Goal: Information Seeking & Learning: Learn about a topic

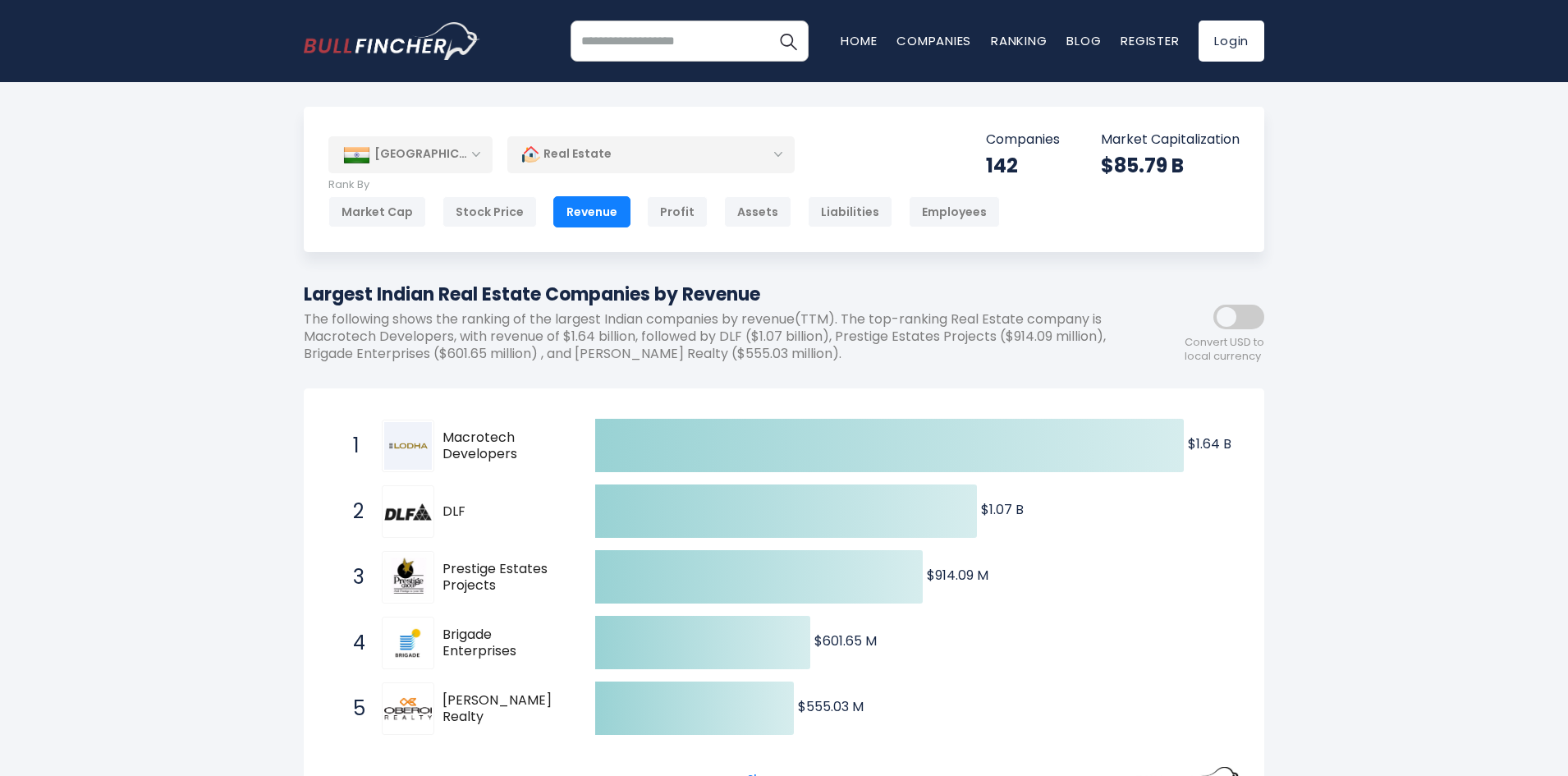
scroll to position [82, 0]
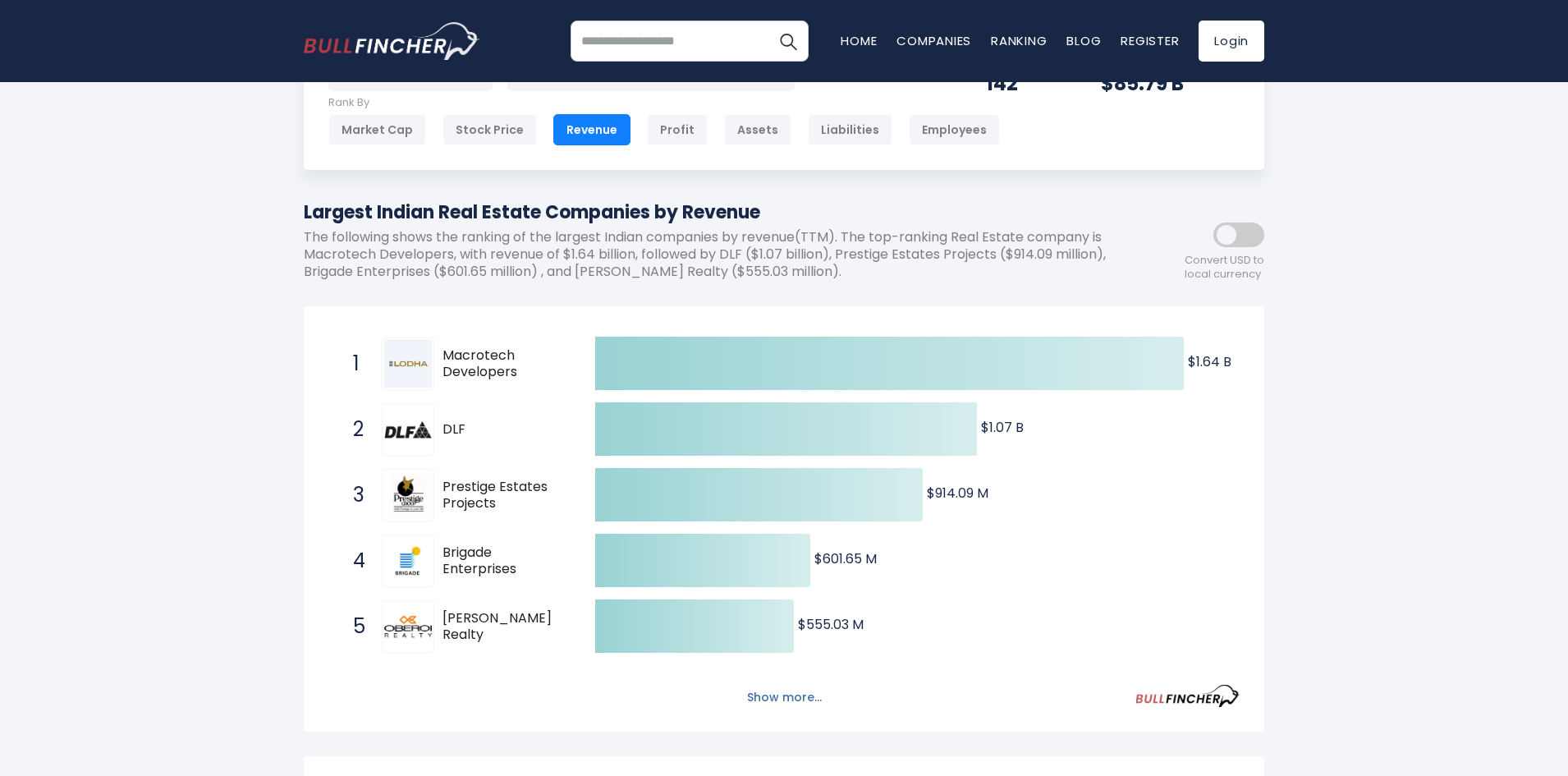
click at [787, 694] on button "Show more..." at bounding box center [784, 697] width 95 height 27
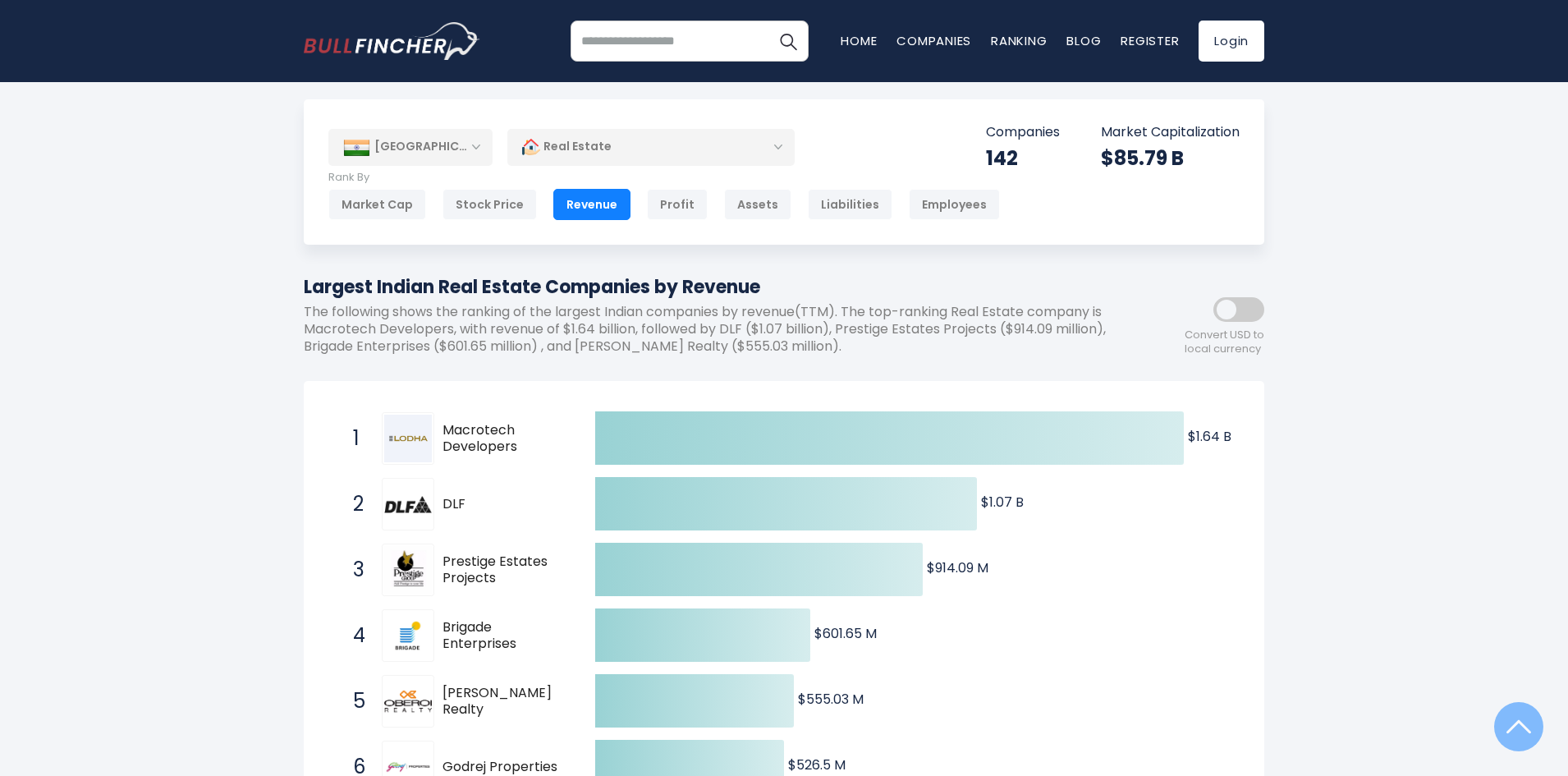
scroll to position [0, 0]
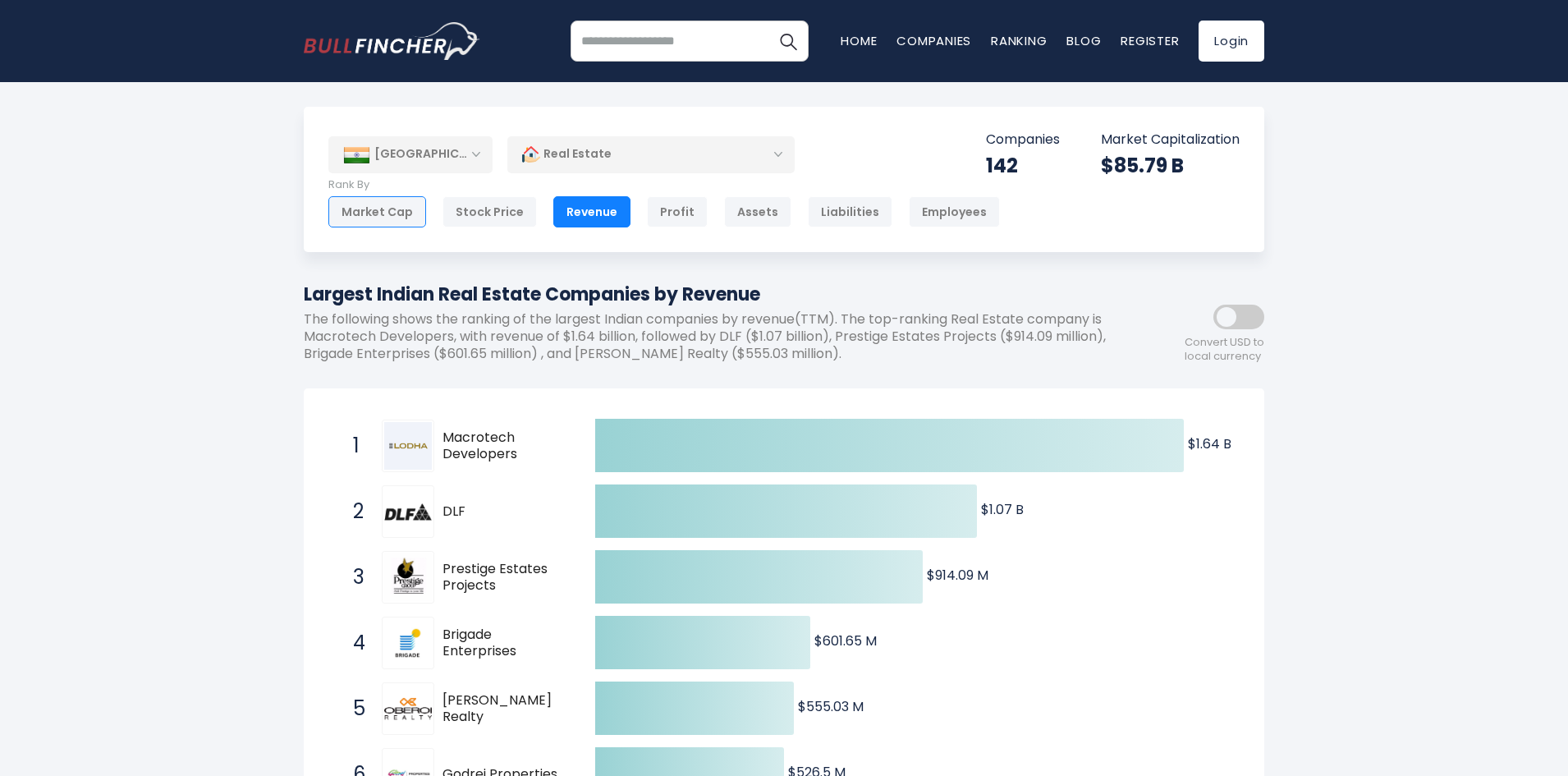
click at [381, 224] on div "Market Cap" at bounding box center [377, 212] width 98 height 31
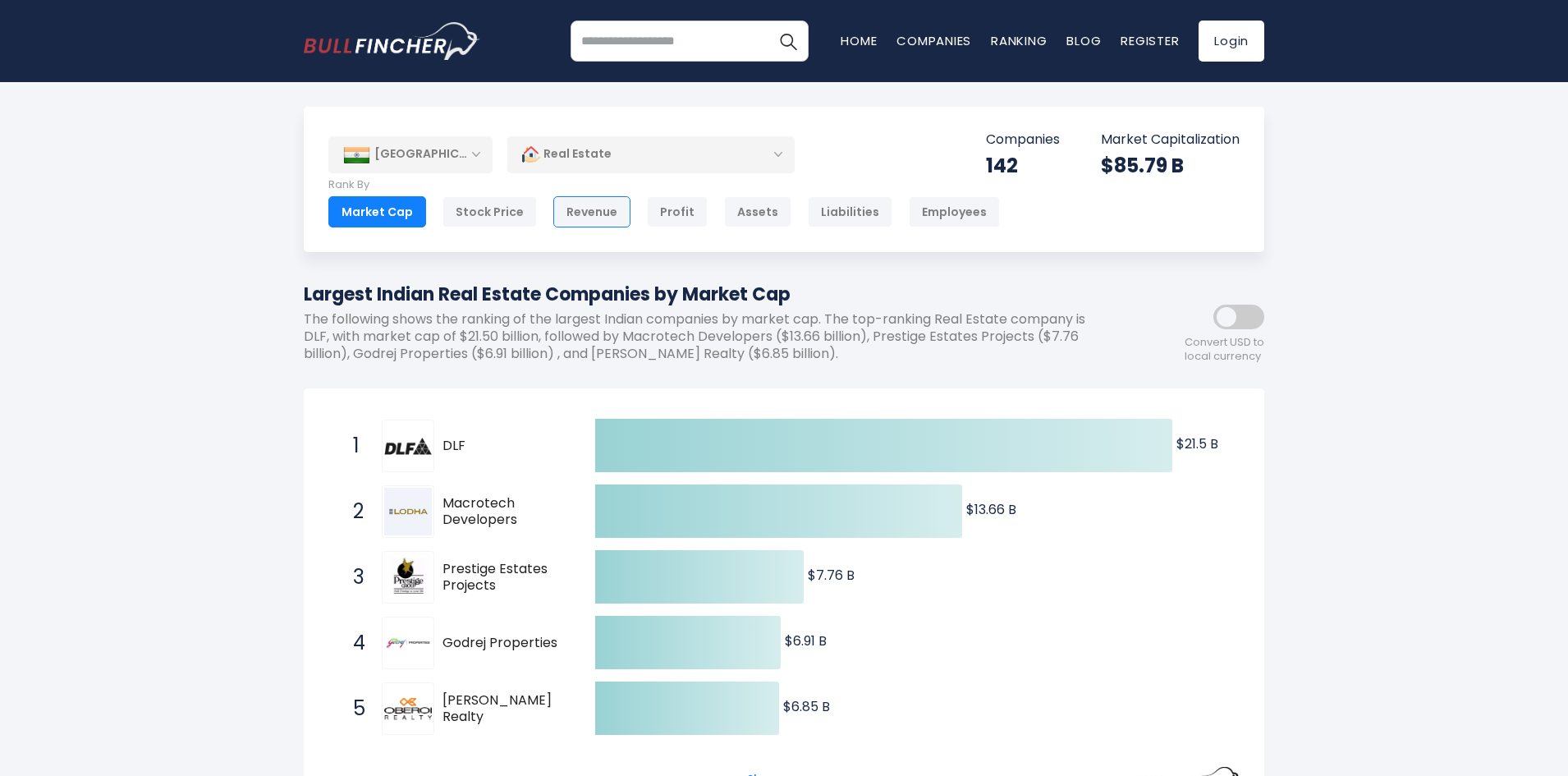
click at [567, 216] on div "Revenue" at bounding box center [592, 212] width 77 height 31
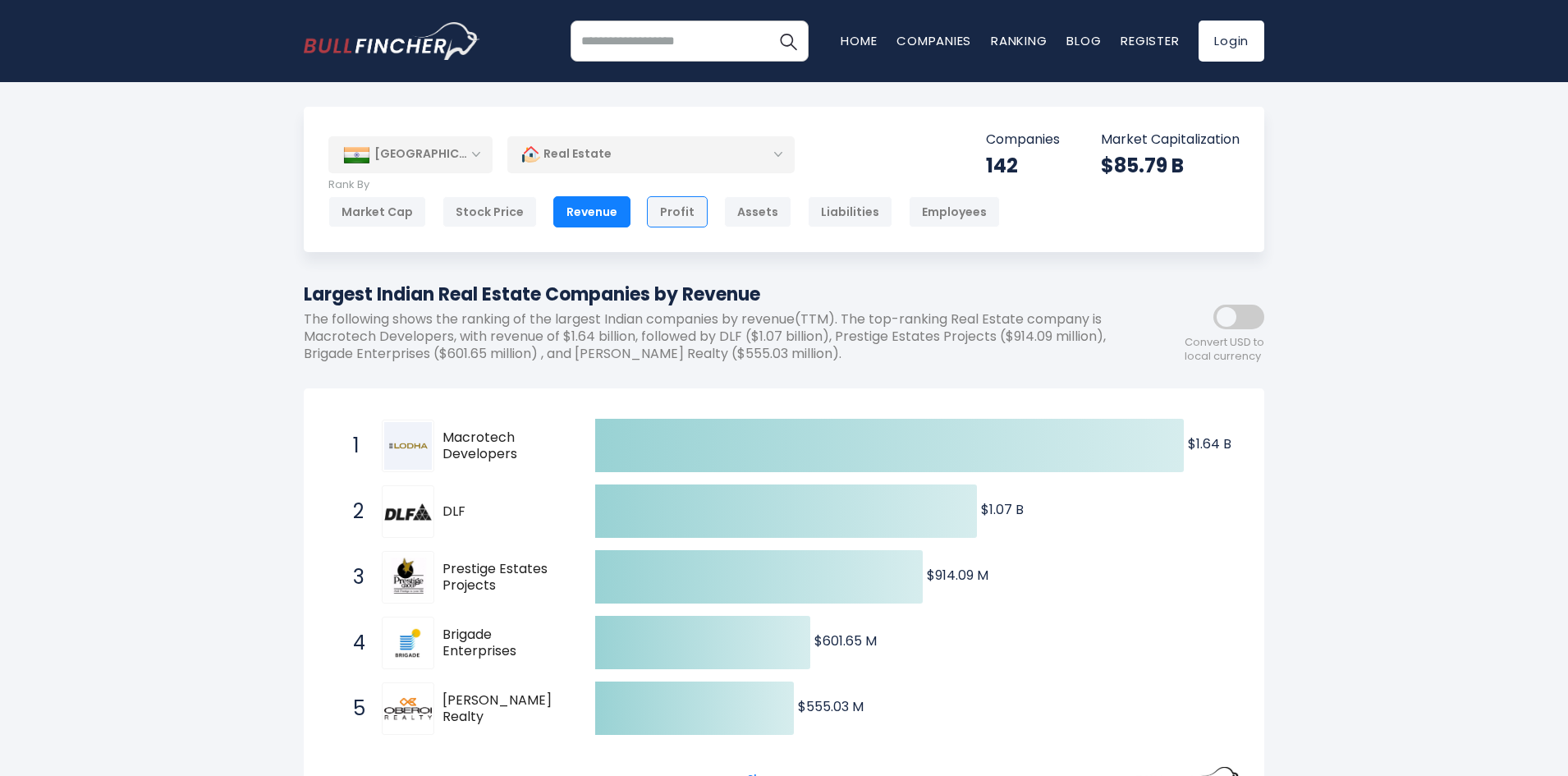
click at [646, 218] on div "Profit" at bounding box center [677, 212] width 61 height 31
